Goal: Task Accomplishment & Management: Manage account settings

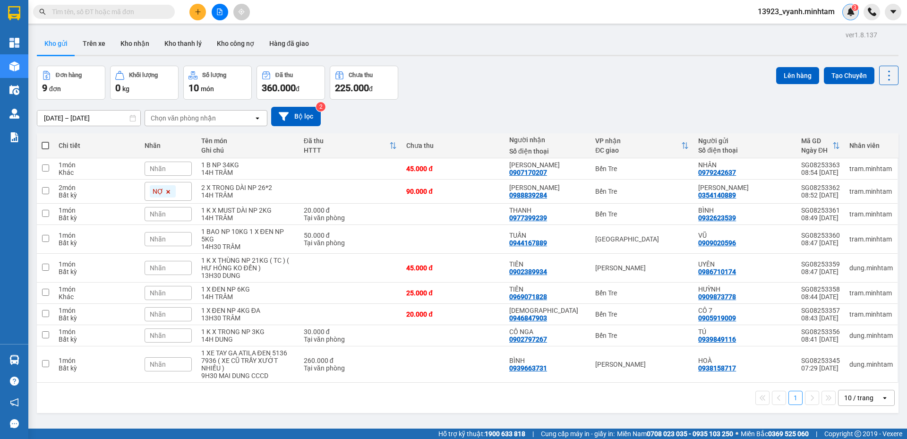
click at [843, 12] on div "3" at bounding box center [851, 12] width 17 height 17
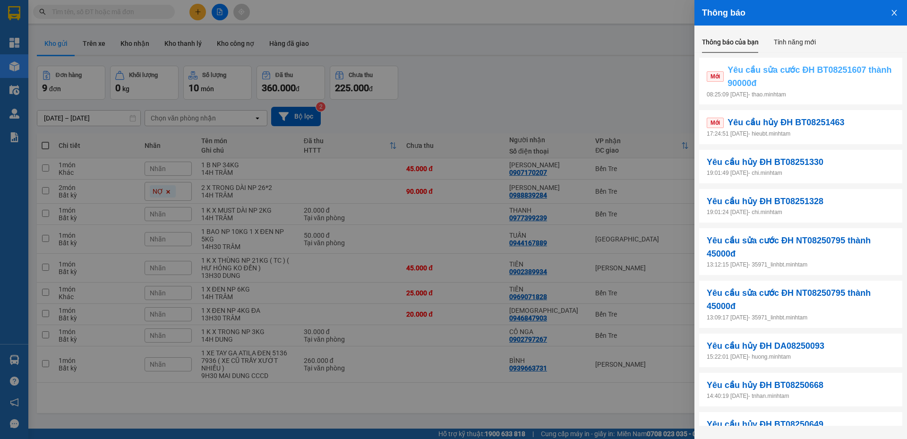
click at [851, 71] on span "Yêu cầu sửa cước ĐH BT08251607 thành 90000đ" at bounding box center [811, 76] width 167 height 27
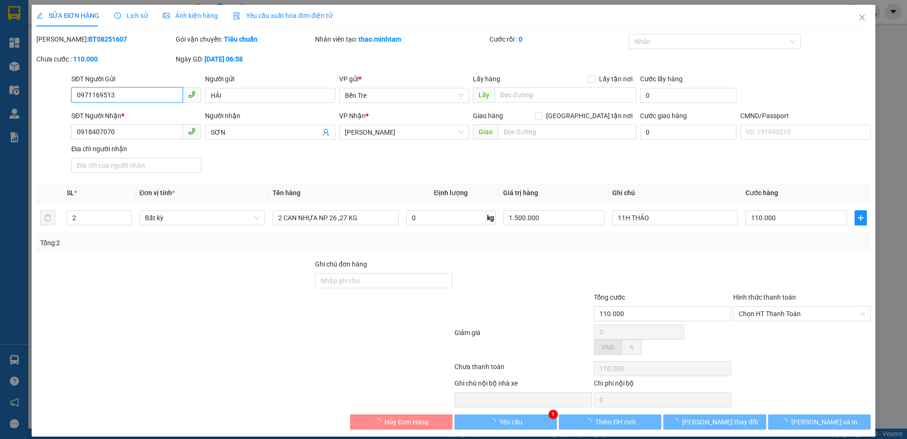
type input "0971169513"
type input "HẢI"
type input "0918407070"
type input "SƠN"
type input "110.000"
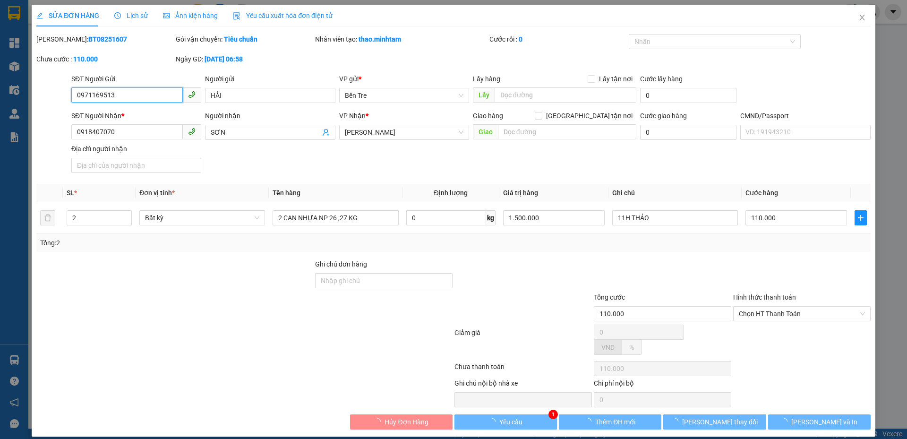
type input "110.000"
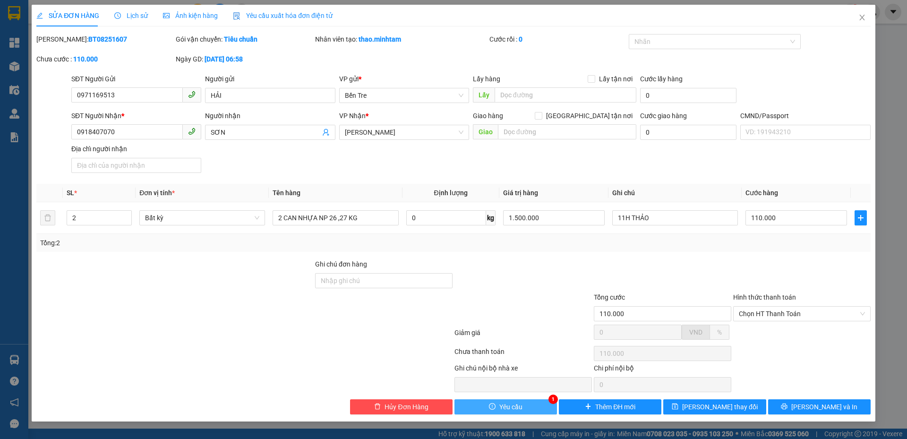
click at [496, 406] on icon "exclamation-circle" at bounding box center [492, 406] width 7 height 7
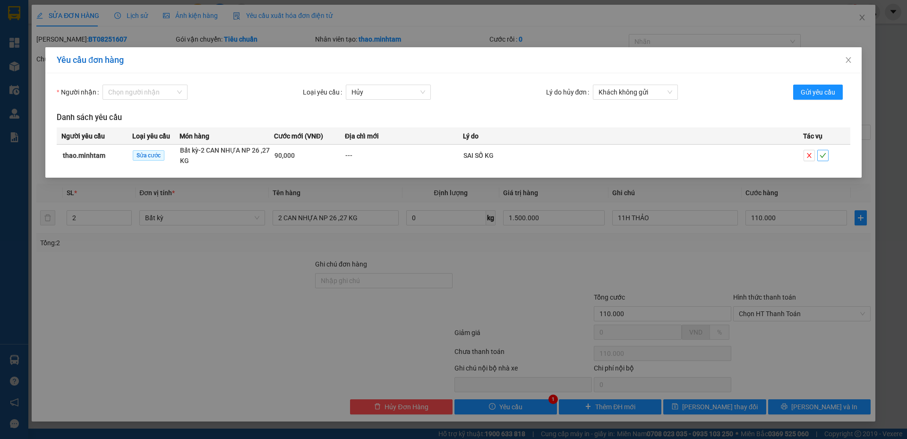
click at [823, 152] on icon "check" at bounding box center [823, 155] width 7 height 7
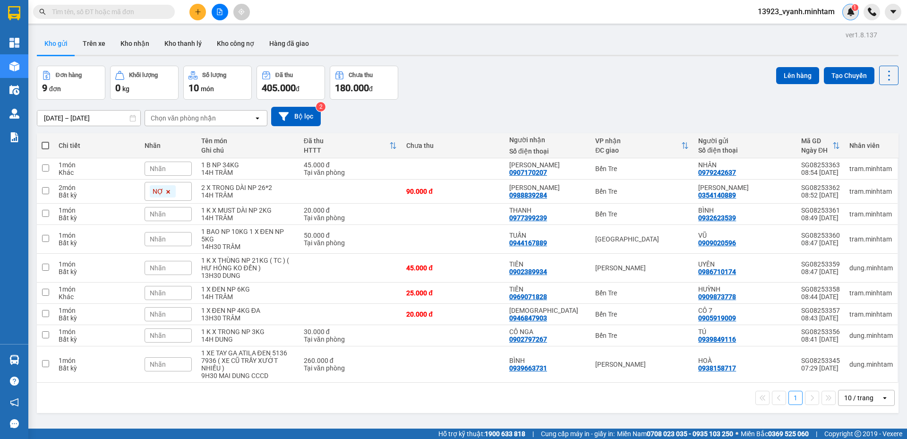
click at [852, 16] on img at bounding box center [851, 12] width 9 height 9
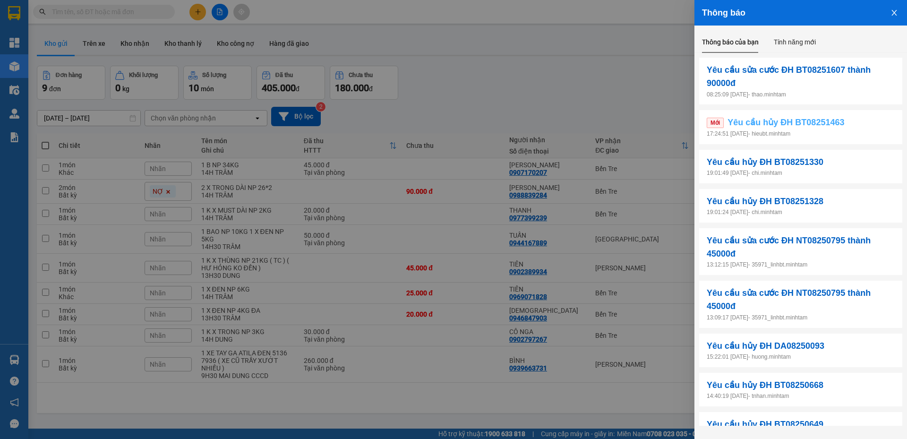
click at [831, 129] on span "Yêu cầu hủy ĐH BT08251463" at bounding box center [786, 122] width 117 height 13
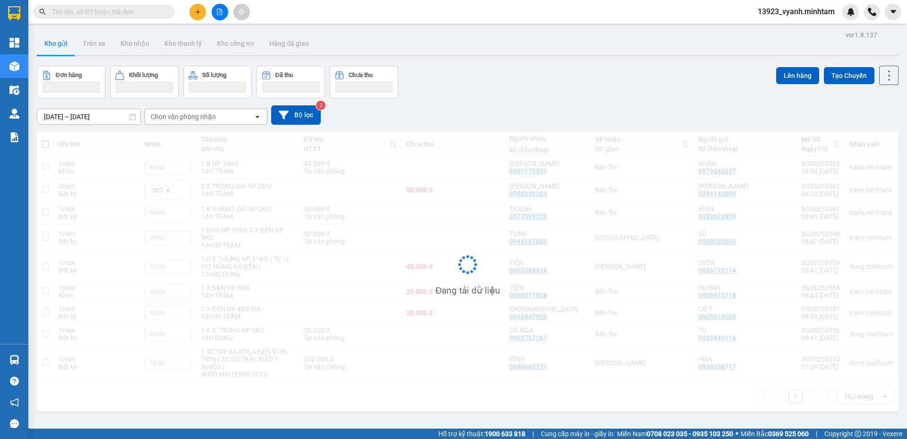
click at [856, 19] on div "13923_vyanh.minhtam" at bounding box center [804, 12] width 109 height 17
